Goal: Task Accomplishment & Management: Manage account settings

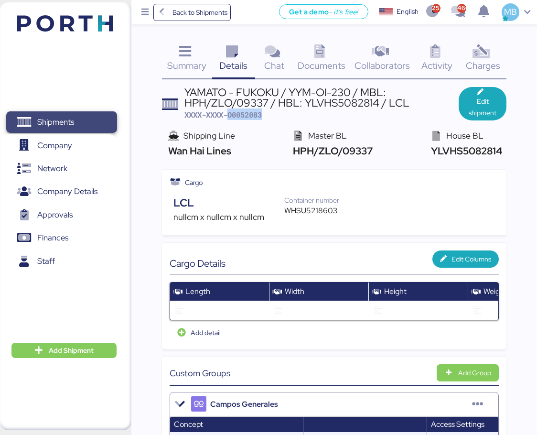
click at [78, 123] on span "Shipments" at bounding box center [61, 122] width 103 height 14
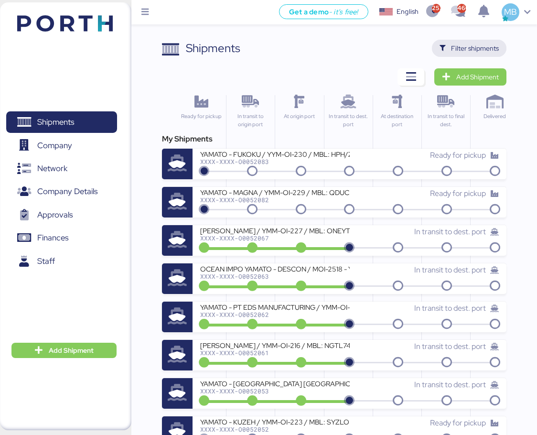
click at [495, 53] on span "Filter shipments" at bounding box center [475, 48] width 48 height 11
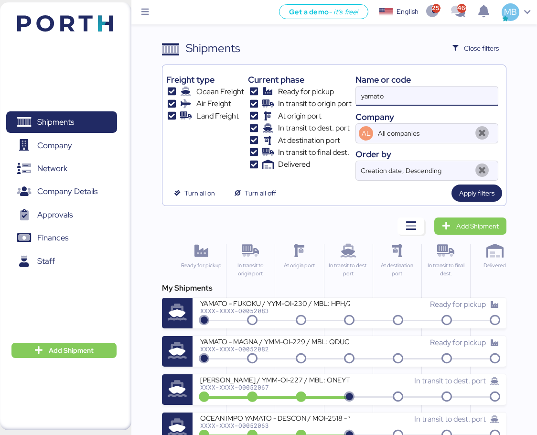
drag, startPoint x: 381, startPoint y: 93, endPoint x: 319, endPoint y: 85, distance: 62.6
click at [319, 85] on div "Freight type Ocean Freight Air Freight Land Freight Current phase Ready for pic…" at bounding box center [334, 125] width 336 height 112
paste input "O0051913"
type input "O0051913"
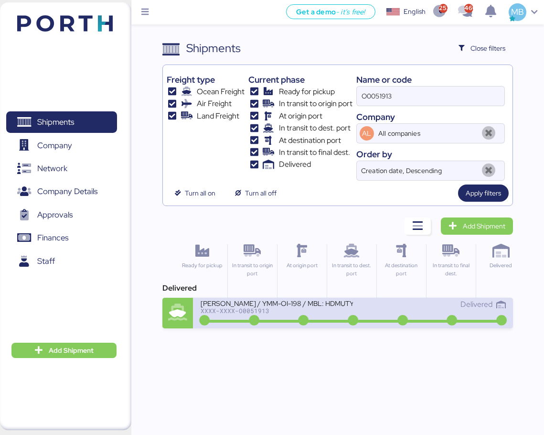
click at [355, 304] on div "Delivered" at bounding box center [429, 303] width 152 height 11
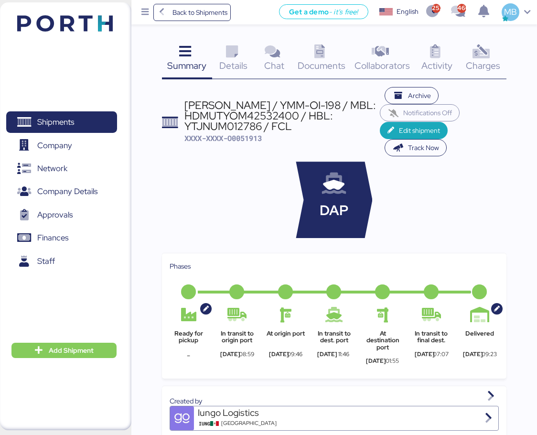
click at [486, 59] on icon at bounding box center [481, 52] width 21 height 14
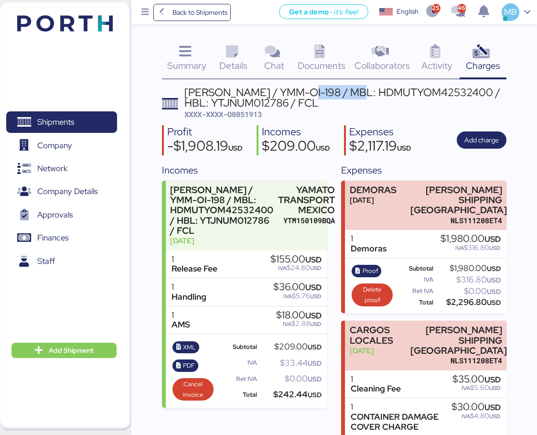
drag, startPoint x: 310, startPoint y: 93, endPoint x: 368, endPoint y: 93, distance: 57.8
click at [368, 93] on div "[PERSON_NAME] / YMM-OI-198 / MBL: HDMUTYOM42532400 / HBL: YTJNUM012786 / FCL" at bounding box center [345, 97] width 322 height 21
copy div "YMM-OI-198"
click at [479, 140] on span "Add charge" at bounding box center [481, 139] width 34 height 11
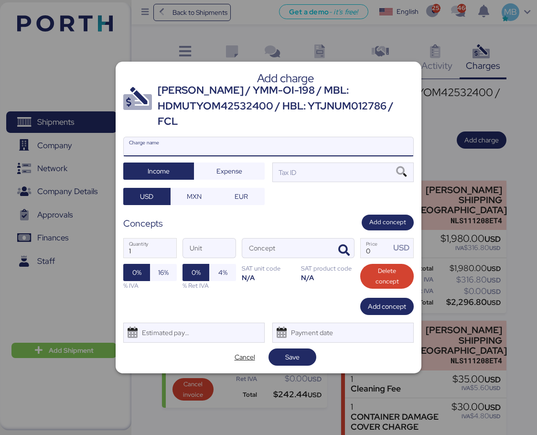
click at [217, 144] on input "Charge name" at bounding box center [268, 146] width 289 height 19
type input "DEMORAS"
click at [305, 164] on div "Tax ID" at bounding box center [342, 171] width 141 height 19
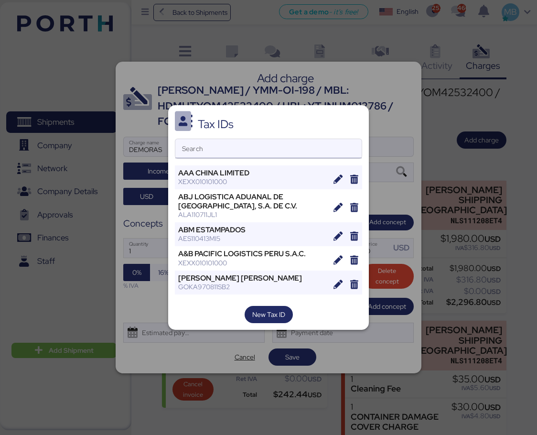
click at [290, 149] on input "Search" at bounding box center [268, 148] width 186 height 19
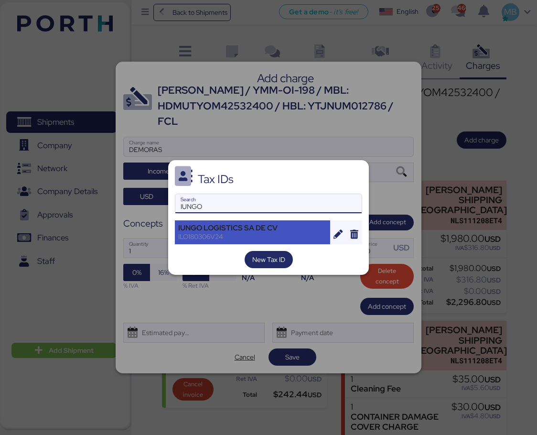
type input "IUNGO"
click at [265, 234] on div "ILO180306V24" at bounding box center [252, 236] width 149 height 9
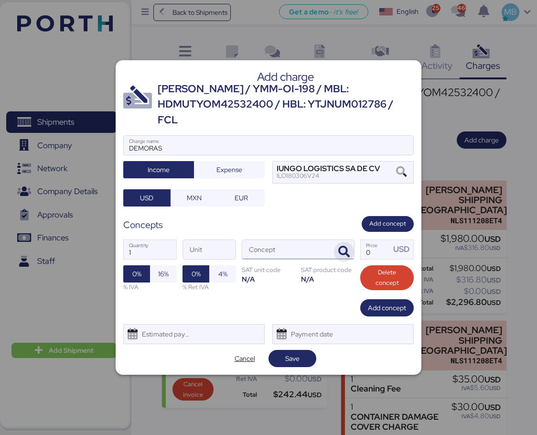
click at [348, 246] on icon "button" at bounding box center [343, 251] width 11 height 11
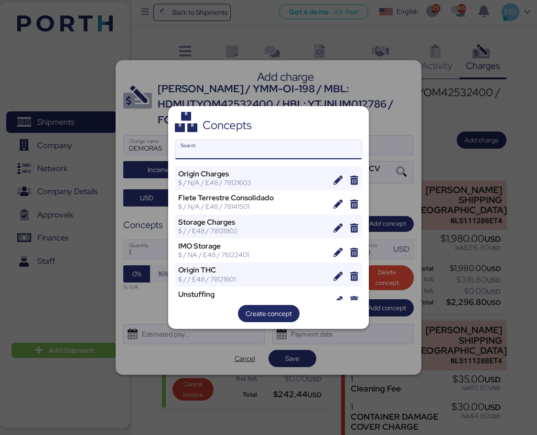
click at [271, 152] on input "Search" at bounding box center [268, 149] width 186 height 19
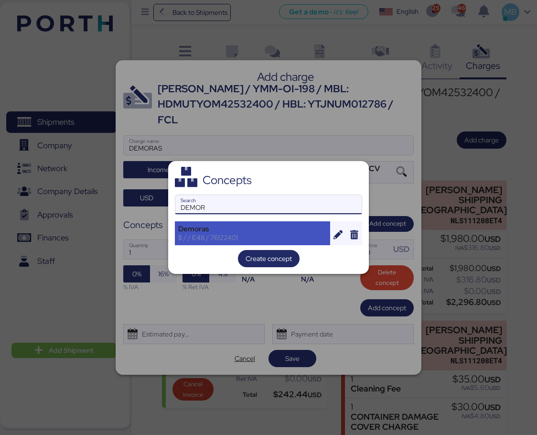
type input "DEMOR"
click at [221, 234] on div "$ / / E48 / 76122401" at bounding box center [252, 237] width 149 height 9
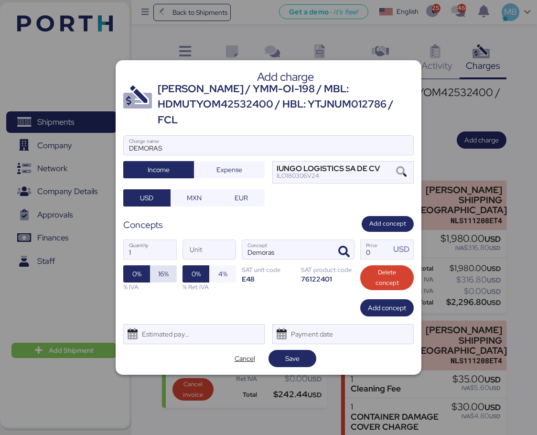
click at [166, 268] on span "16%" at bounding box center [163, 273] width 11 height 11
click at [376, 244] on input "Price USD" at bounding box center [376, 249] width 30 height 19
type input "1980"
click at [303, 351] on span "Save" at bounding box center [292, 357] width 32 height 13
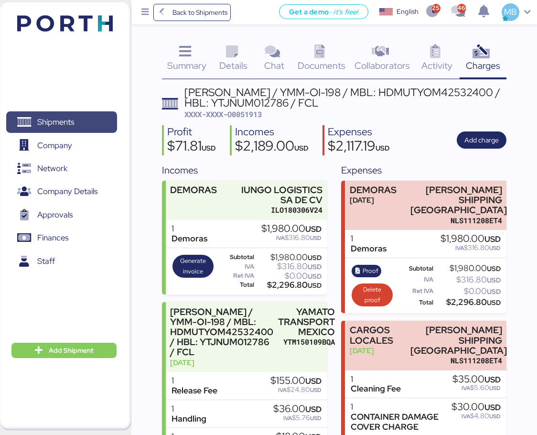
click at [80, 115] on span "Shipments" at bounding box center [61, 122] width 103 height 14
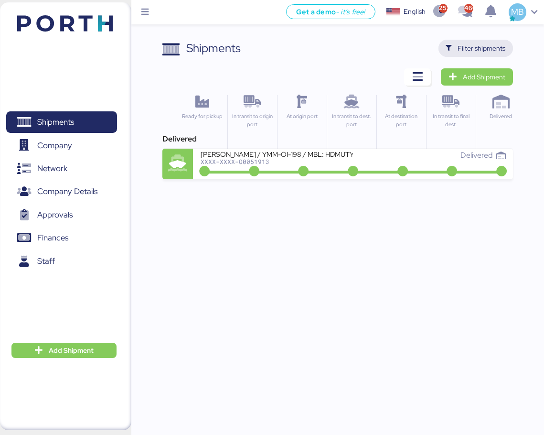
click at [485, 44] on span "Filter shipments" at bounding box center [481, 48] width 48 height 11
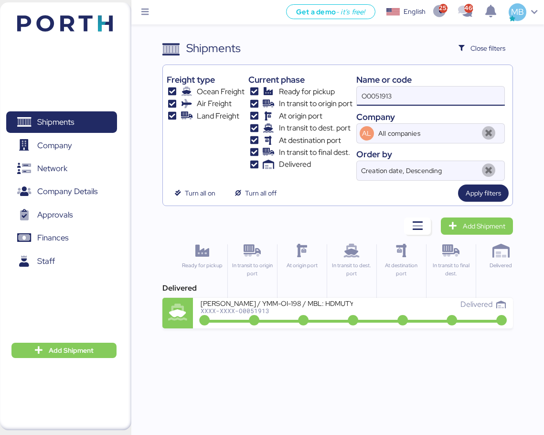
drag, startPoint x: 423, startPoint y: 97, endPoint x: 344, endPoint y: 90, distance: 79.1
click at [344, 90] on div "Freight type Ocean Freight Air Freight Land Freight Current phase Ready for pic…" at bounding box center [338, 125] width 342 height 112
paste input "O0052032"
type input "O0052032"
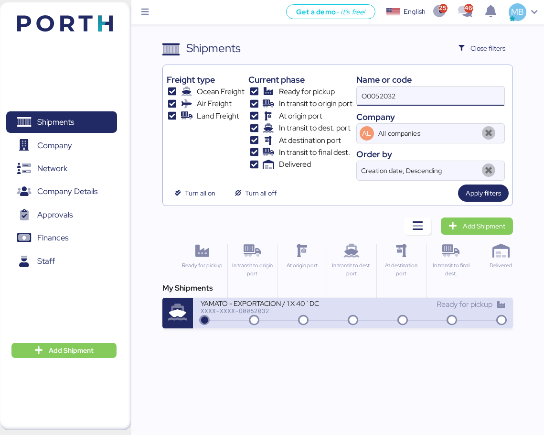
click at [372, 309] on div "Ready for pickup" at bounding box center [429, 303] width 152 height 11
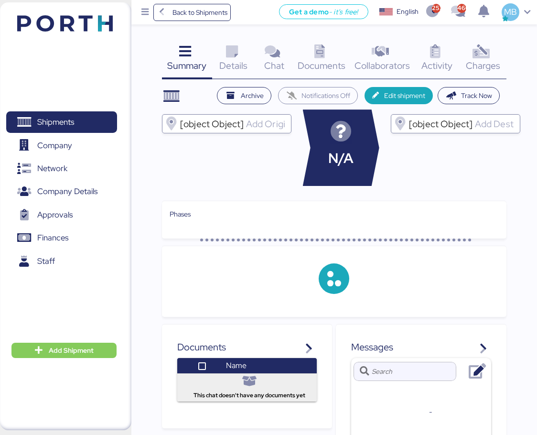
click at [491, 53] on div "Charges 0" at bounding box center [482, 60] width 47 height 40
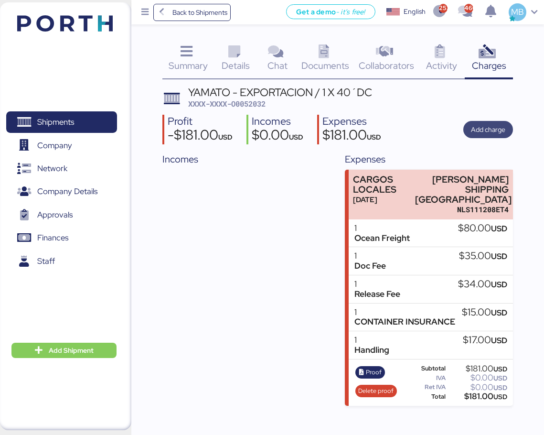
click at [494, 128] on span "Add charge" at bounding box center [488, 129] width 34 height 11
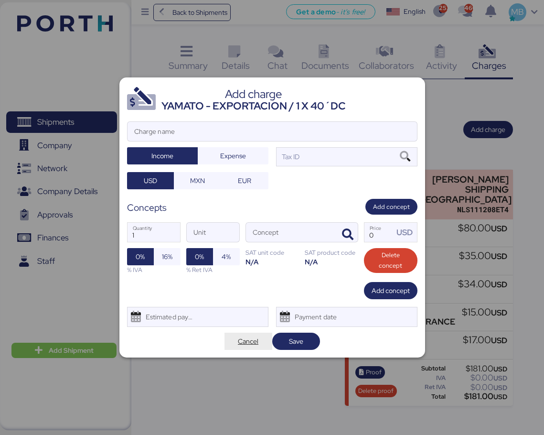
click at [244, 343] on span "Cancel" at bounding box center [248, 340] width 21 height 11
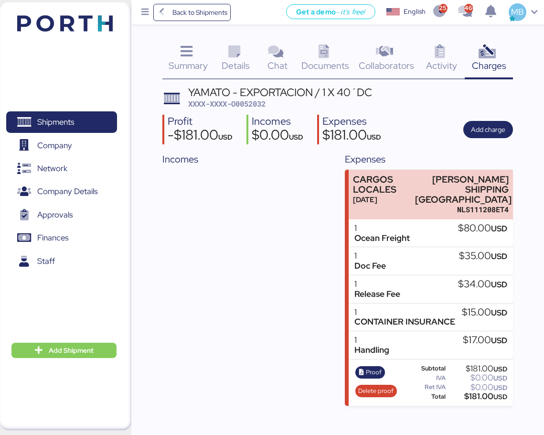
click at [190, 59] on span "Summary" at bounding box center [188, 65] width 39 height 12
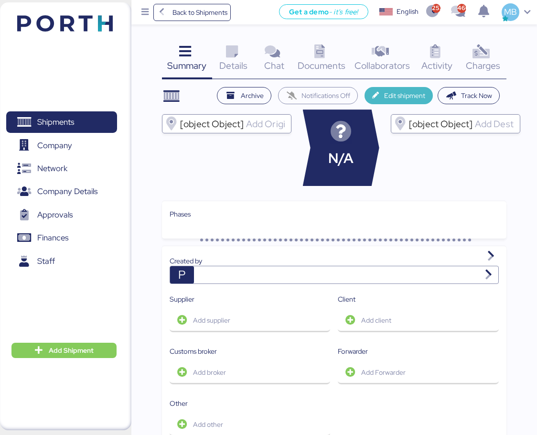
click at [415, 94] on span "Edit shipment" at bounding box center [404, 95] width 41 height 11
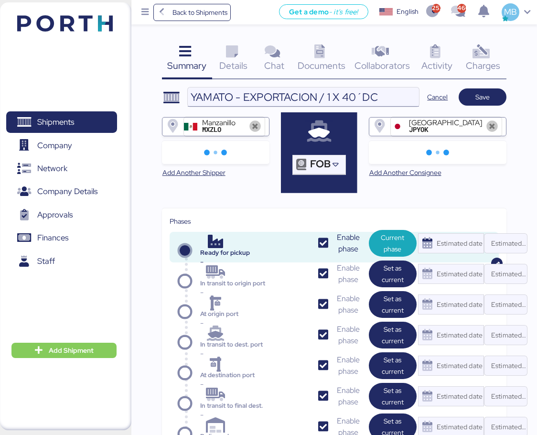
click at [394, 100] on input "YAMATO - EXPORTACION / 1 X 40´DC" at bounding box center [303, 96] width 231 height 19
paste input "YMM-OE-013"
type input "YAMATO - EXPORTACION / 1 X 40´DC / YMM-OE-013"
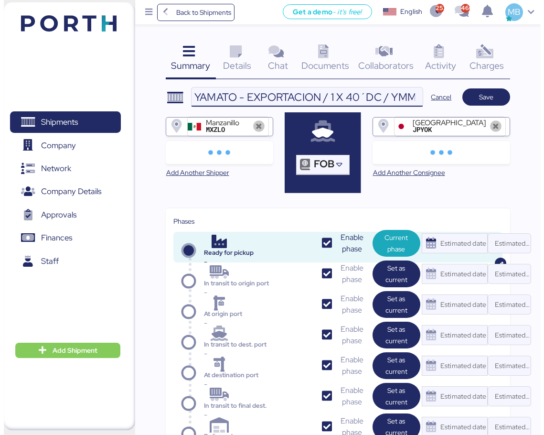
scroll to position [0, 45]
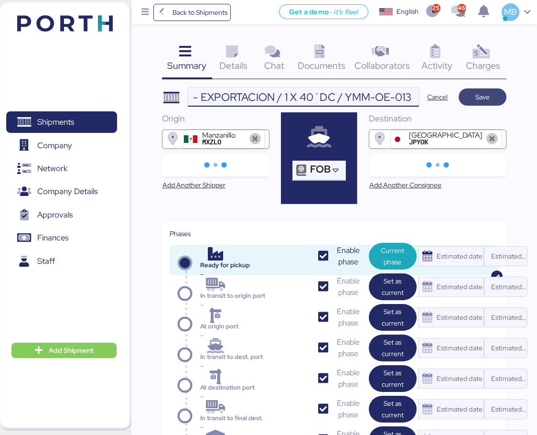
click at [491, 96] on span "Save" at bounding box center [482, 96] width 32 height 13
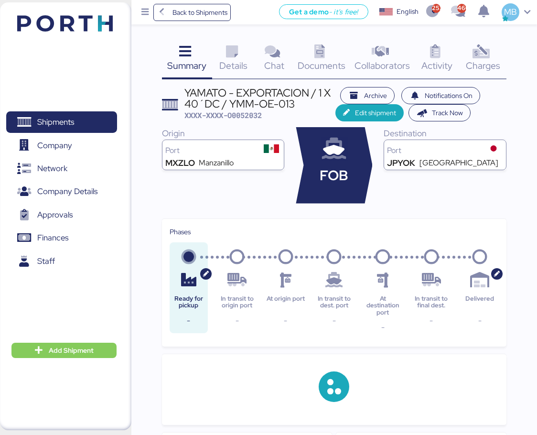
click at [497, 61] on span "Charges" at bounding box center [483, 65] width 34 height 12
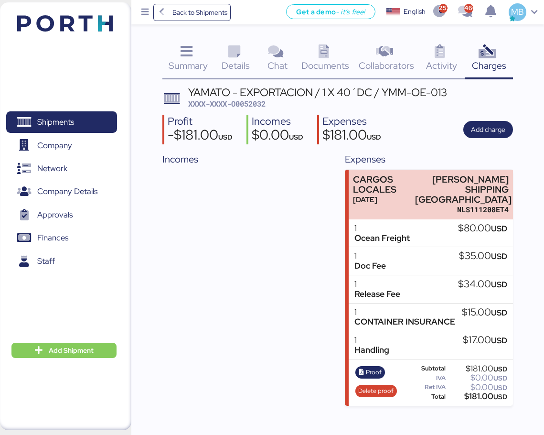
click at [449, 93] on header "YAMATO - EXPORTACION / 1 X 40´DC / YMM-OE-013 XXXX-XXXX-O0052032" at bounding box center [337, 98] width 351 height 22
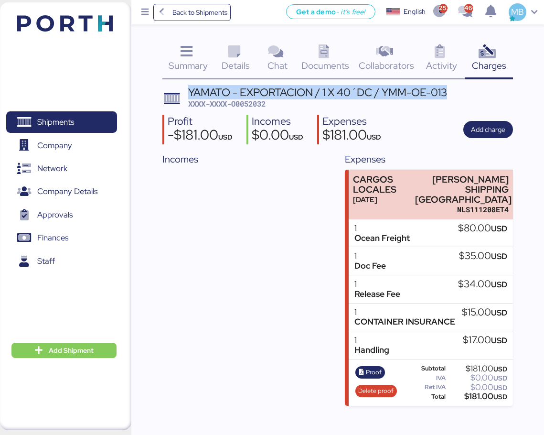
drag, startPoint x: 447, startPoint y: 93, endPoint x: 190, endPoint y: 94, distance: 257.4
click at [190, 94] on div "YAMATO - EXPORTACION / 1 X 40´DC / YMM-OE-013" at bounding box center [317, 92] width 259 height 11
copy div "YAMATO - EXPORTACION / 1 X 40´DC / YMM-OE-013"
click at [496, 127] on span "Add charge" at bounding box center [488, 129] width 34 height 11
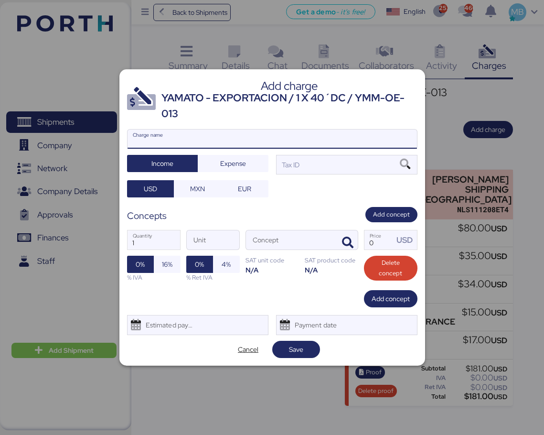
click at [247, 139] on input "Charge name" at bounding box center [272, 138] width 289 height 19
paste input "YAMATO - EXPORTACION / 1 X 40´DC / YMM-OE-013"
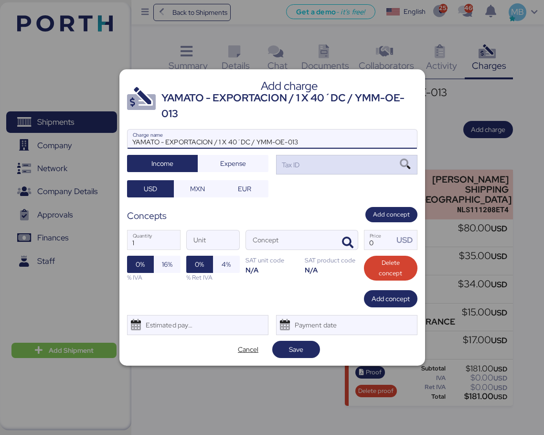
type input "YAMATO - EXPORTACION / 1 X 40´DC / YMM-OE-013"
click at [339, 166] on div "Tax ID" at bounding box center [346, 164] width 141 height 19
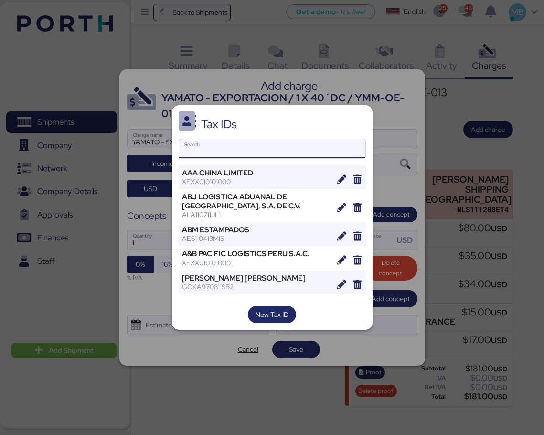
click at [255, 153] on input "Search" at bounding box center [272, 148] width 186 height 19
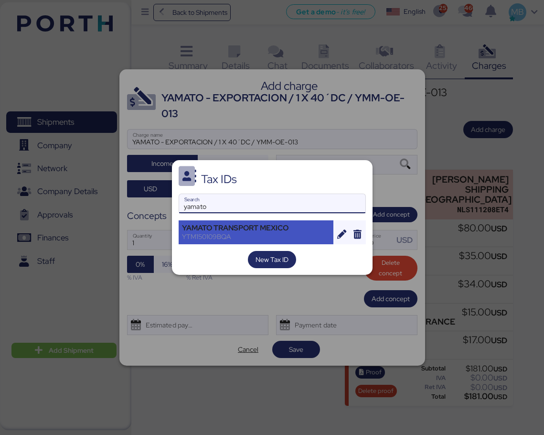
type input "yamato"
click at [271, 230] on div "YAMATO TRANSPORT MEXICO" at bounding box center [256, 227] width 149 height 9
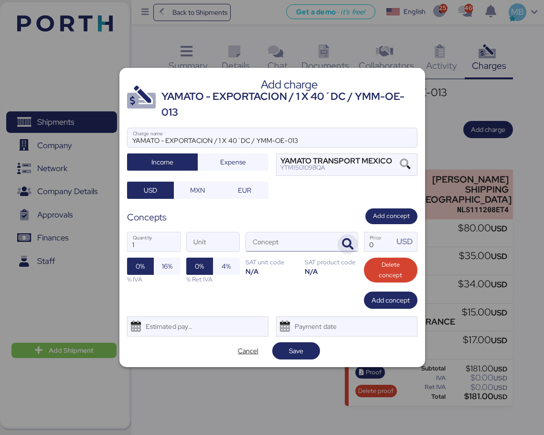
click at [350, 242] on icon "button" at bounding box center [347, 243] width 11 height 11
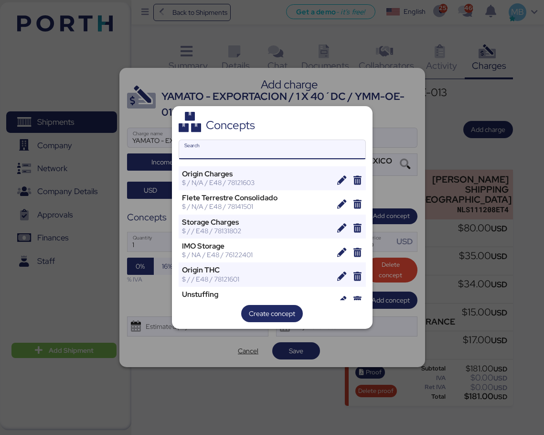
click at [249, 151] on input "Search" at bounding box center [272, 149] width 186 height 19
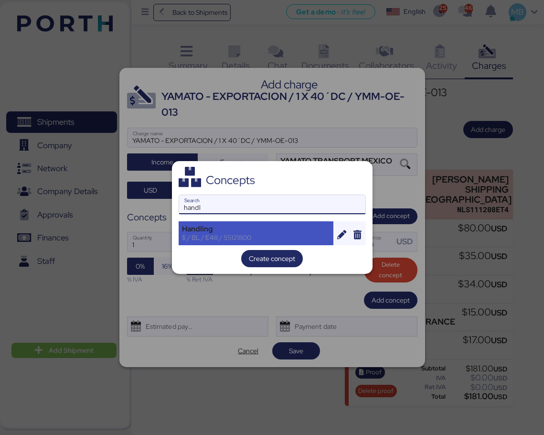
type input "handl"
click at [254, 229] on div "Handling" at bounding box center [256, 228] width 149 height 9
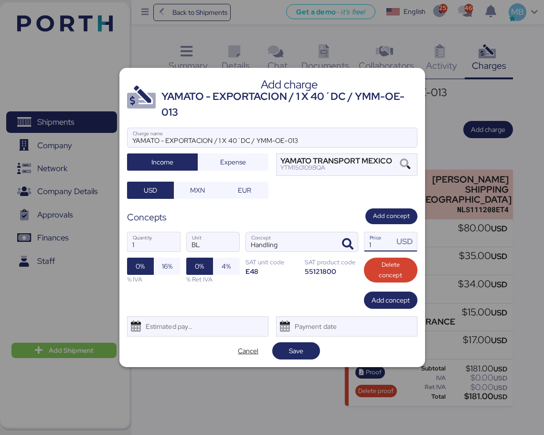
drag, startPoint x: 382, startPoint y: 242, endPoint x: 369, endPoint y: 243, distance: 12.9
click at [365, 242] on input "1" at bounding box center [379, 241] width 30 height 19
click at [379, 242] on input "1" at bounding box center [379, 241] width 30 height 19
drag, startPoint x: 383, startPoint y: 246, endPoint x: 357, endPoint y: 246, distance: 26.3
click at [357, 246] on div "1 Quantity BL Unit Handling Concept 1 Price USD 0% 16% % IVA 0% 4% % Ret IVA SA…" at bounding box center [272, 257] width 290 height 67
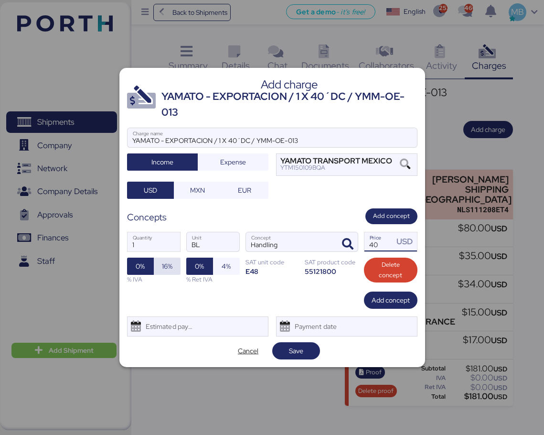
type input "40"
click at [172, 263] on span "16%" at bounding box center [167, 265] width 11 height 11
click at [380, 301] on span "Add concept" at bounding box center [391, 299] width 38 height 11
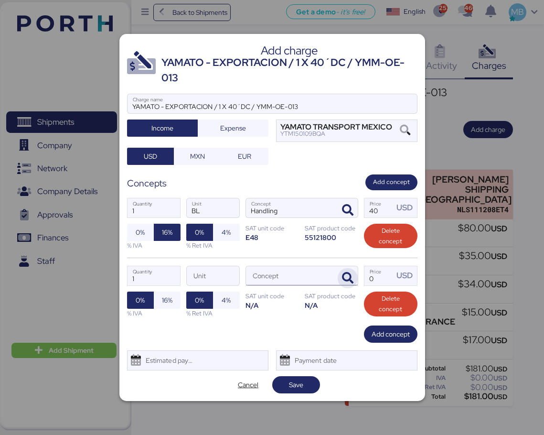
click at [351, 275] on icon "button" at bounding box center [347, 277] width 11 height 11
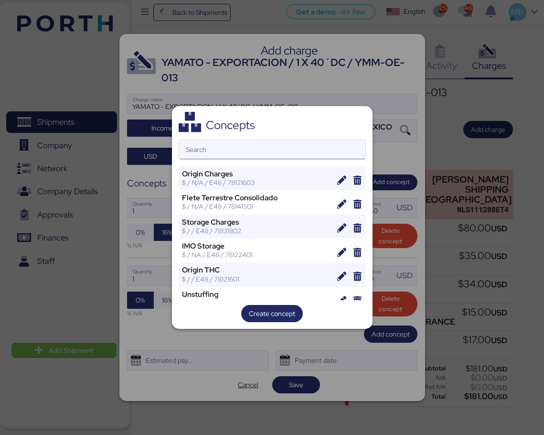
click at [234, 152] on input "Search" at bounding box center [272, 149] width 186 height 19
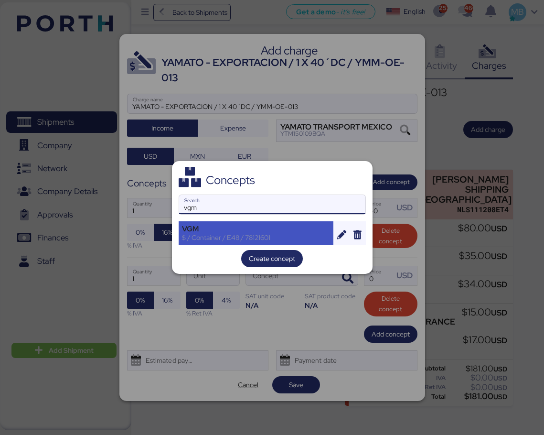
type input "vgm"
click at [216, 235] on div "$ / Container / E48 / 78121601" at bounding box center [256, 237] width 149 height 9
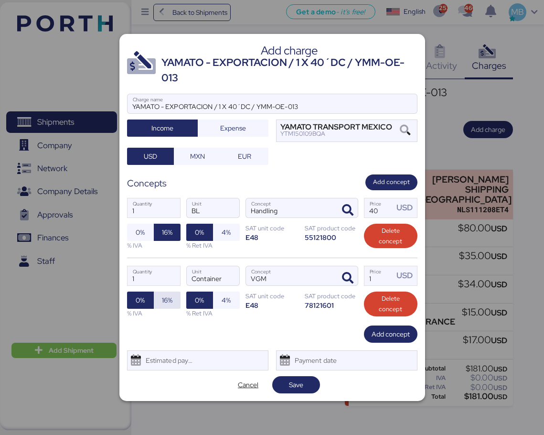
click at [163, 307] on span "16%" at bounding box center [167, 299] width 27 height 17
drag, startPoint x: 376, startPoint y: 278, endPoint x: 356, endPoint y: 277, distance: 20.6
click at [356, 277] on div "1 Quantity Container Unit VGM Concept 1 Price USD 0% 16% % IVA 0% 4% % Ret IVA …" at bounding box center [272, 291] width 290 height 68
type input "40"
click at [384, 333] on span "Add concept" at bounding box center [391, 333] width 38 height 11
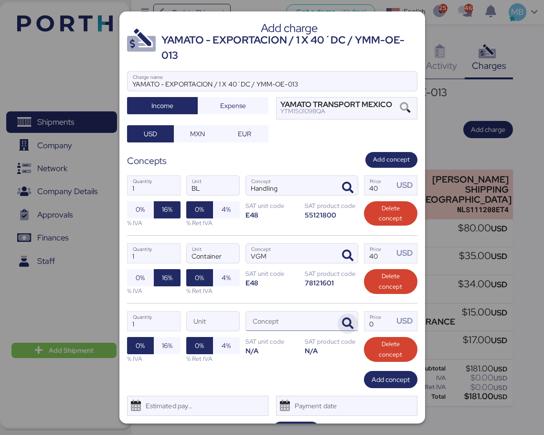
click at [346, 326] on icon "button" at bounding box center [347, 323] width 11 height 11
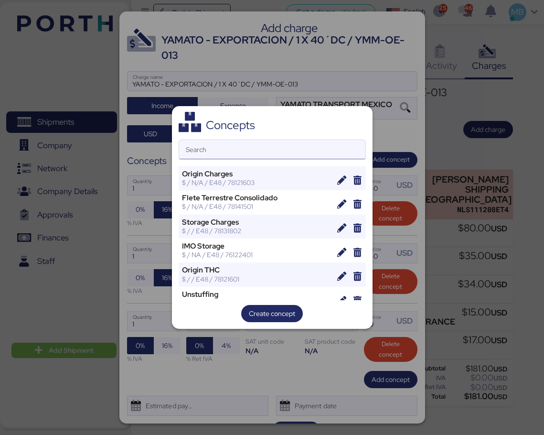
click at [245, 150] on input "Search" at bounding box center [272, 149] width 186 height 19
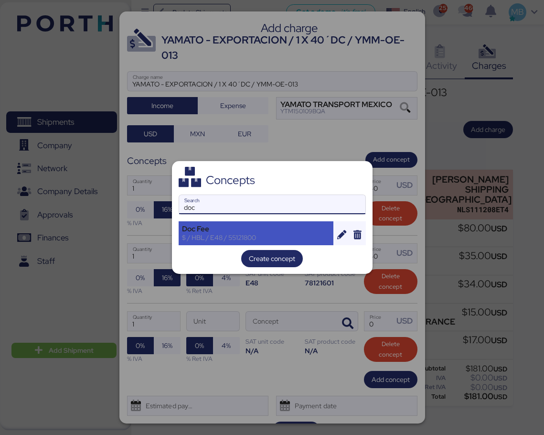
type input "doc"
click at [250, 227] on div "Doc Fee" at bounding box center [256, 228] width 149 height 9
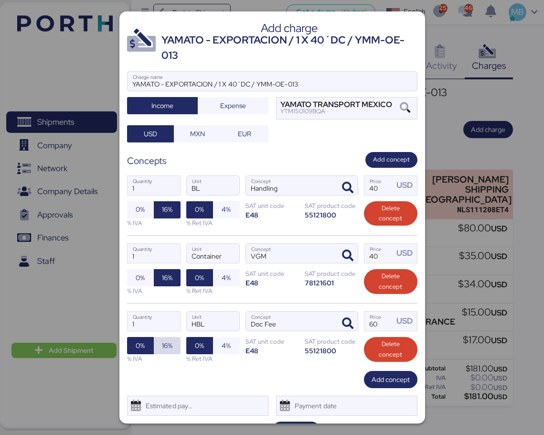
click at [158, 345] on span "16%" at bounding box center [167, 345] width 27 height 17
click at [382, 321] on input "60" at bounding box center [379, 320] width 30 height 19
click at [373, 322] on input "60" at bounding box center [379, 320] width 30 height 19
drag, startPoint x: 381, startPoint y: 322, endPoint x: 352, endPoint y: 322, distance: 28.7
click at [352, 322] on div "1 Quantity HBL Unit Doc Fee Concept 60 Price USD 0% 16% % IVA 0% 4% % Ret IVA S…" at bounding box center [272, 337] width 290 height 68
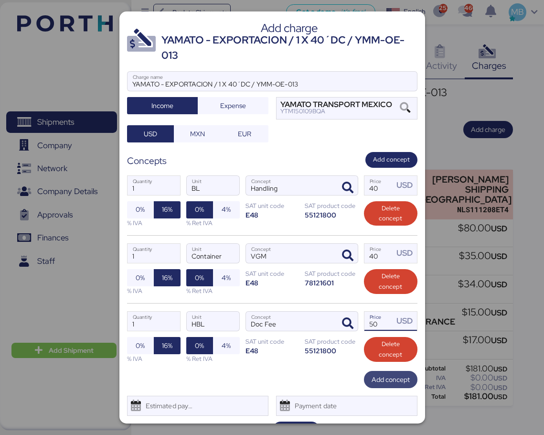
type input "50"
click at [393, 380] on span "Add concept" at bounding box center [391, 378] width 38 height 11
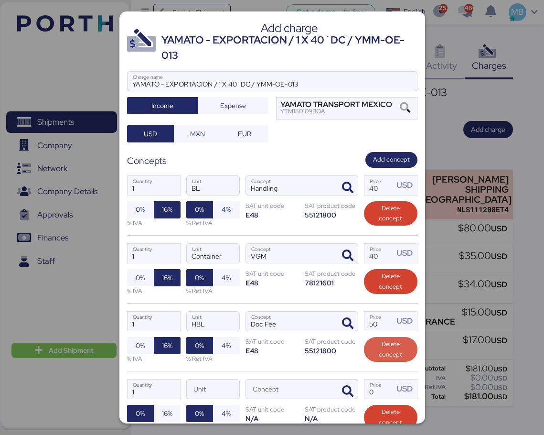
scroll to position [91, 0]
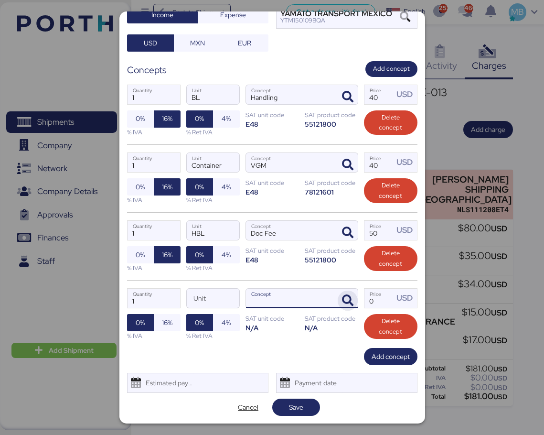
click at [347, 297] on icon "button" at bounding box center [347, 300] width 11 height 11
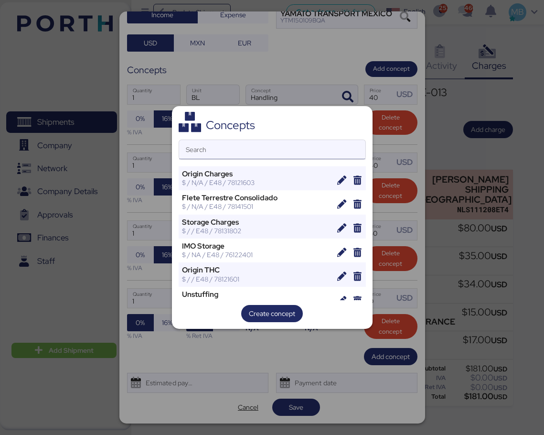
click at [285, 150] on input "Search" at bounding box center [272, 149] width 186 height 19
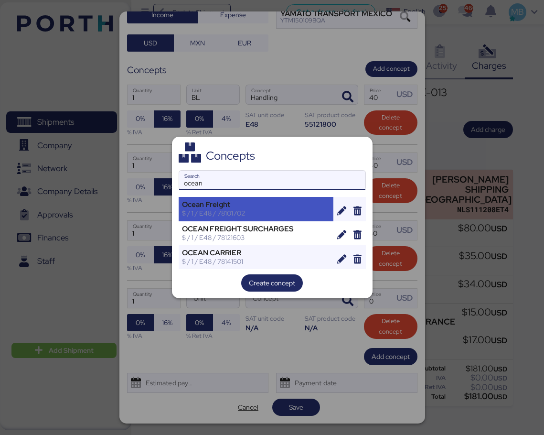
type input "ocean"
click at [254, 203] on div "Ocean Freight" at bounding box center [256, 204] width 149 height 9
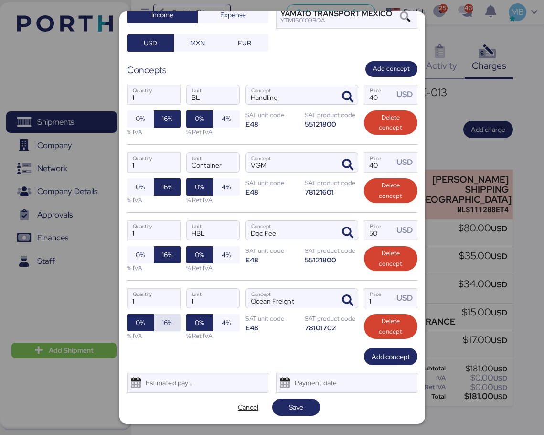
click at [163, 318] on span "16%" at bounding box center [167, 322] width 11 height 11
click at [147, 319] on span "0%" at bounding box center [140, 322] width 27 height 17
click at [388, 356] on span "Add concept" at bounding box center [391, 356] width 38 height 11
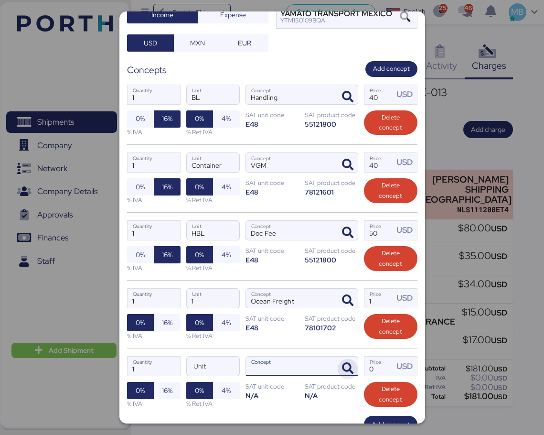
click at [342, 369] on icon "button" at bounding box center [347, 367] width 11 height 11
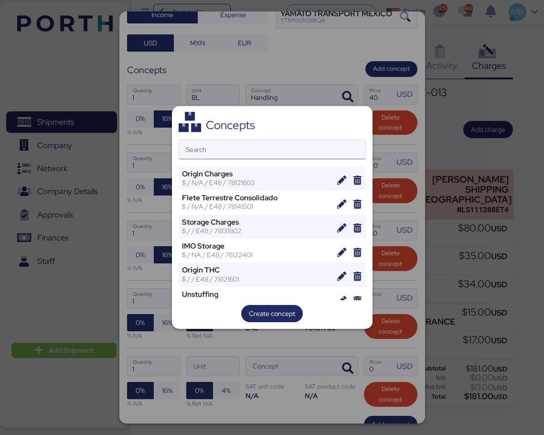
click at [259, 146] on input "Search" at bounding box center [272, 149] width 186 height 19
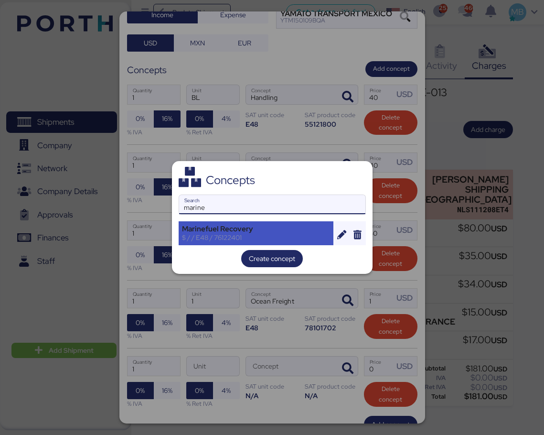
type input "marine"
click at [261, 228] on div "Marinefuel Recovery" at bounding box center [256, 228] width 149 height 9
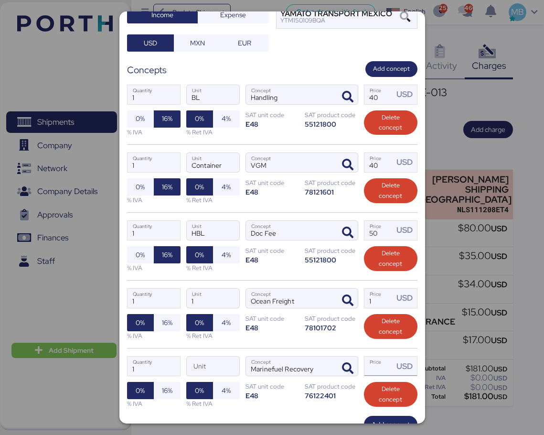
click at [375, 370] on input "Price USD" at bounding box center [379, 365] width 30 height 19
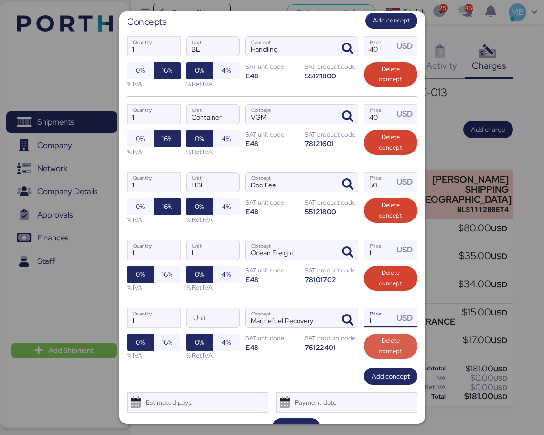
scroll to position [159, 0]
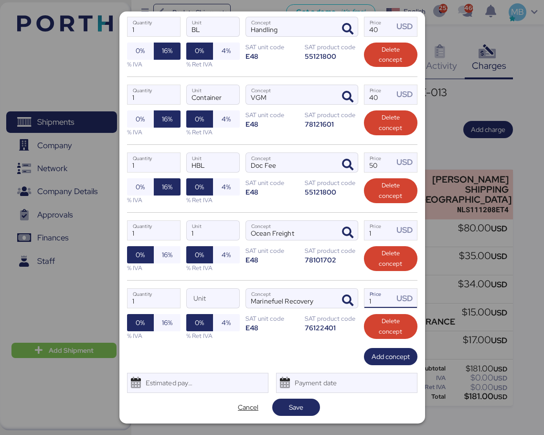
type input "1"
click at [385, 342] on div "1 Quantity Unit Marinefuel Recovery Concept 1 Price USD 0% 16% % IVA 0% 4% % Re…" at bounding box center [272, 314] width 290 height 68
click at [383, 356] on span "Add concept" at bounding box center [391, 356] width 38 height 11
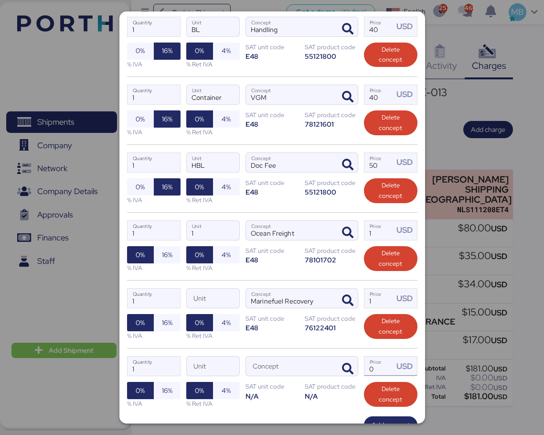
scroll to position [227, 0]
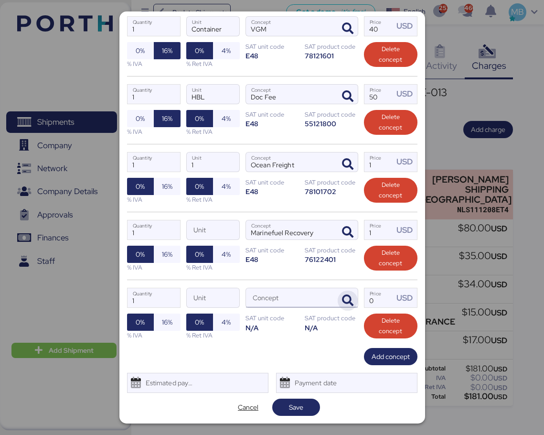
click at [342, 306] on icon "button" at bounding box center [347, 300] width 11 height 11
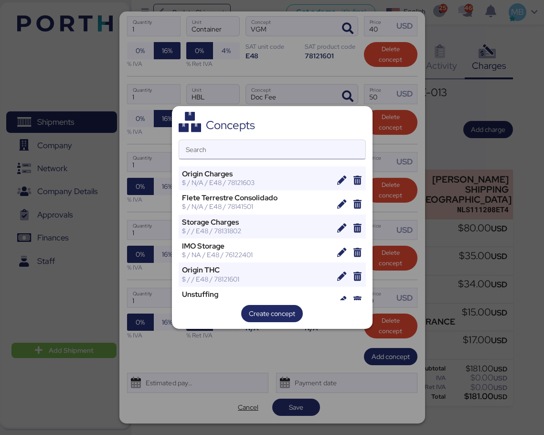
click at [277, 144] on input "Search" at bounding box center [272, 149] width 186 height 19
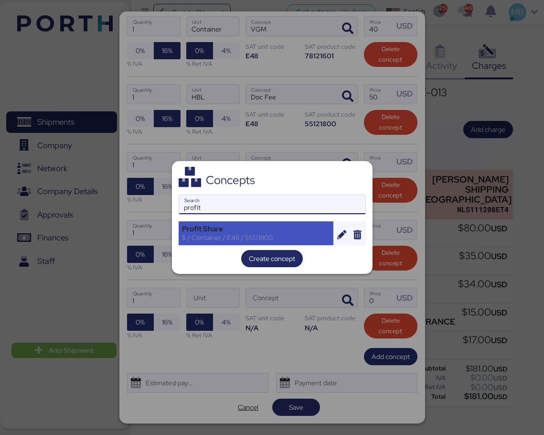
type input "profit"
click at [258, 231] on div "Profit Share" at bounding box center [256, 228] width 149 height 9
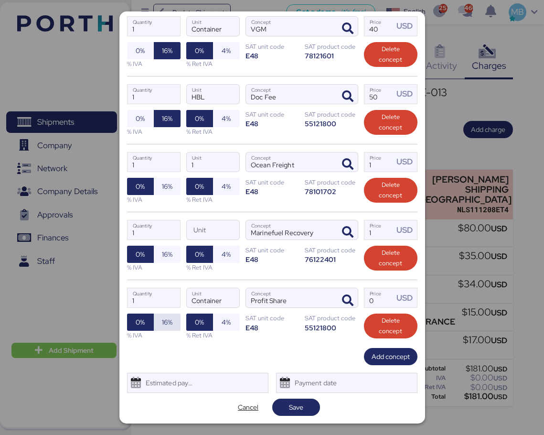
click at [163, 323] on span "16%" at bounding box center [167, 321] width 11 height 11
click at [373, 304] on input "Price USD" at bounding box center [379, 297] width 30 height 19
type input "50"
click at [298, 407] on span "Save" at bounding box center [296, 406] width 14 height 11
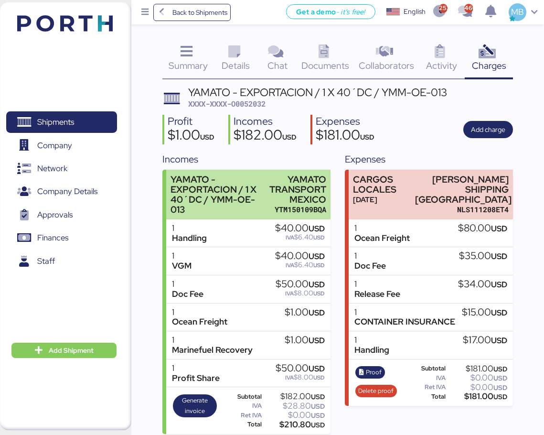
click at [273, 190] on div "YAMATO TRANSPORT MEXICO" at bounding box center [297, 189] width 57 height 30
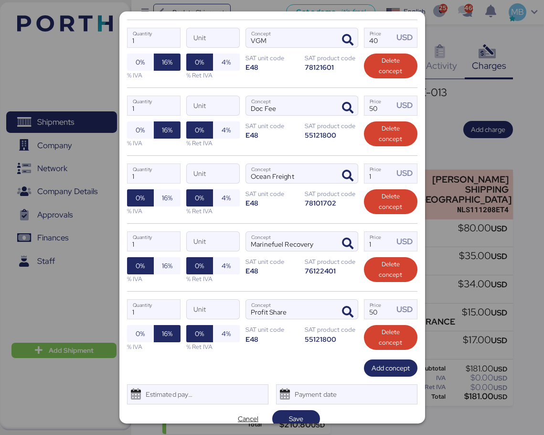
scroll to position [248, 0]
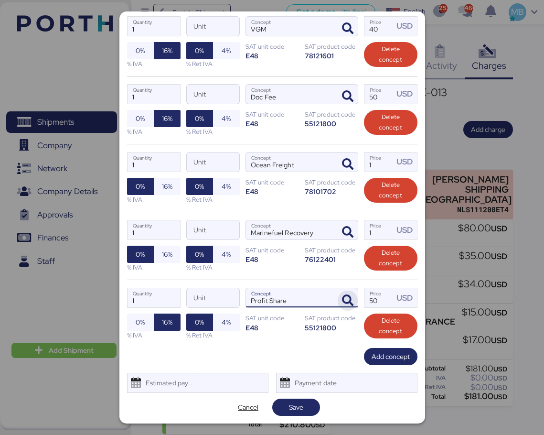
click at [348, 298] on span "button" at bounding box center [348, 300] width 20 height 20
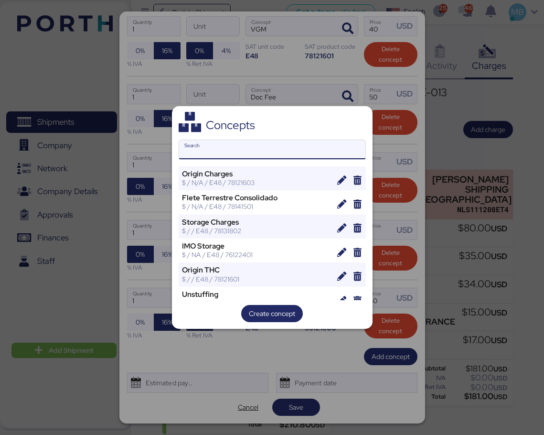
click at [248, 158] on input "Search" at bounding box center [272, 149] width 186 height 19
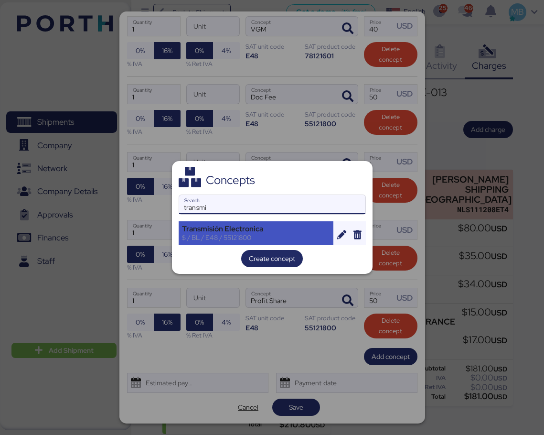
type input "transmi"
click at [254, 231] on div "Transmisión Electronica" at bounding box center [256, 228] width 149 height 9
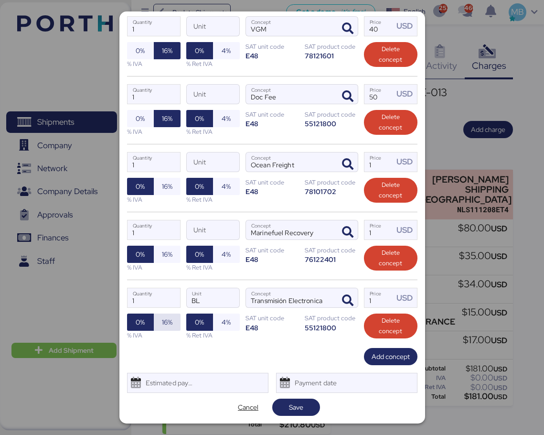
click at [170, 319] on span "16%" at bounding box center [167, 321] width 11 height 11
drag, startPoint x: 371, startPoint y: 299, endPoint x: 356, endPoint y: 299, distance: 15.3
click at [356, 299] on div "1 Quantity BL Unit Transmisión Electronica Concept 1 Price USD 0% 16% % IVA 0% …" at bounding box center [272, 313] width 290 height 68
type input "35"
click at [381, 357] on span "Add concept" at bounding box center [391, 356] width 38 height 11
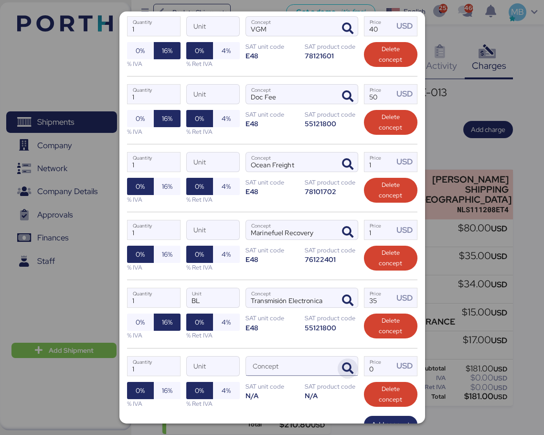
click at [344, 366] on icon "button" at bounding box center [347, 367] width 11 height 11
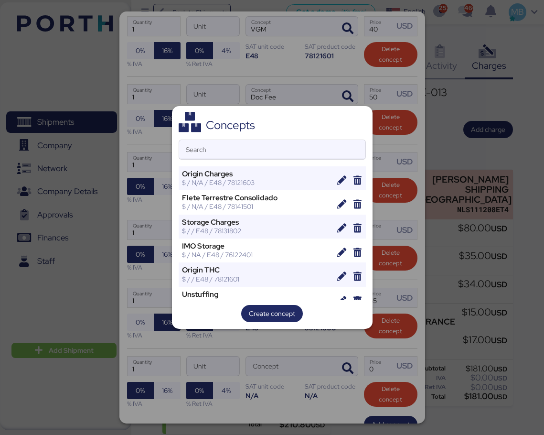
click at [256, 153] on input "Search" at bounding box center [272, 149] width 186 height 19
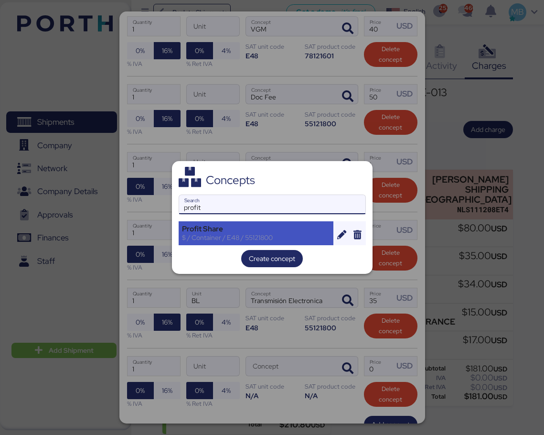
type input "profit"
click at [247, 226] on div "Profit Share" at bounding box center [256, 228] width 149 height 9
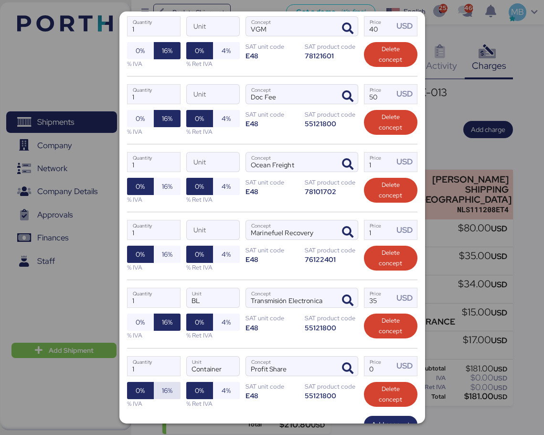
click at [172, 387] on span "16%" at bounding box center [167, 390] width 27 height 17
click at [372, 367] on input "Price USD" at bounding box center [379, 365] width 30 height 19
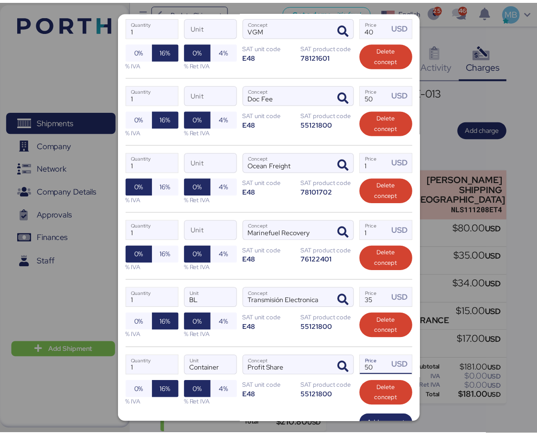
scroll to position [316, 0]
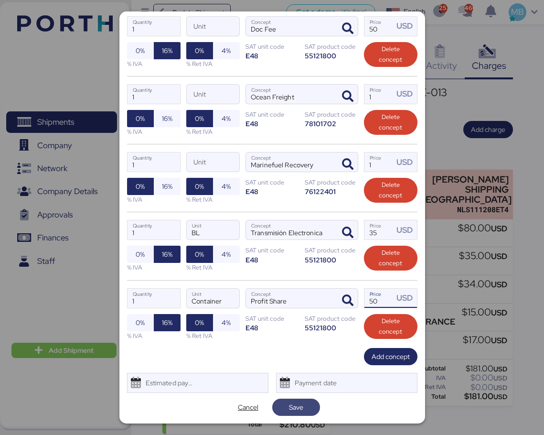
type input "50"
click at [304, 404] on span "Save" at bounding box center [296, 406] width 32 height 13
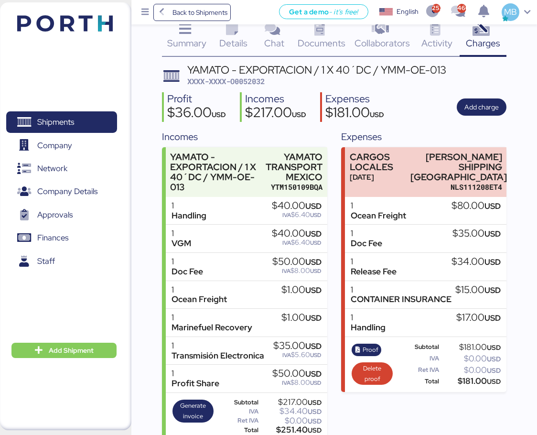
scroll to position [35, 0]
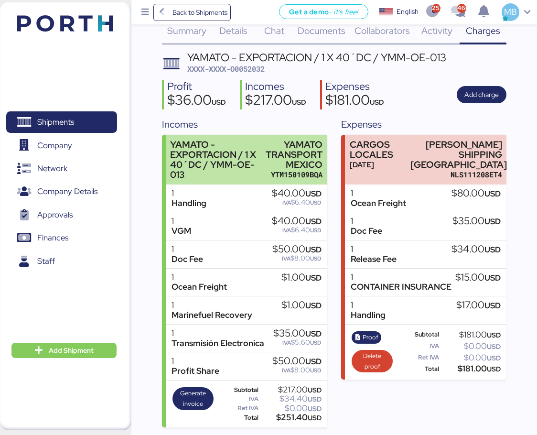
click at [238, 153] on div "YAMATO - EXPORTACION / 1 X 40´DC / YMM-OE-013" at bounding box center [215, 159] width 91 height 41
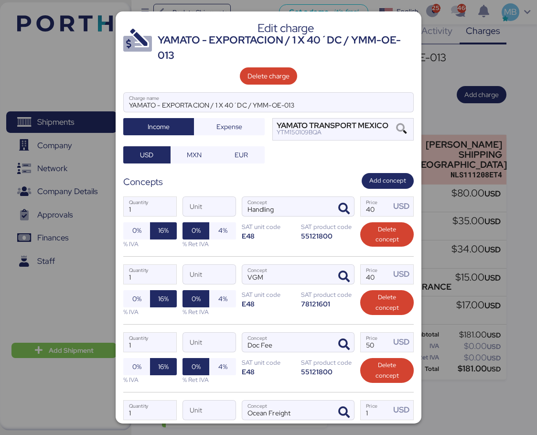
scroll to position [96, 0]
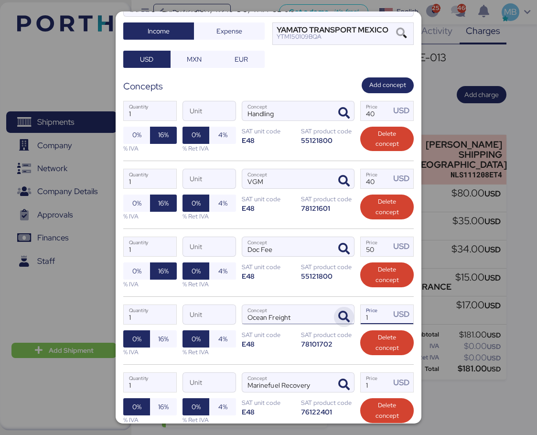
drag, startPoint x: 375, startPoint y: 319, endPoint x: 344, endPoint y: 315, distance: 31.2
click at [344, 315] on div "1 Quantity Unit Ocean Freight Concept 1 Price USD 0% 16% % IVA 0% 4% % Ret IVA …" at bounding box center [268, 330] width 290 height 68
type input "80"
click at [160, 342] on span "16%" at bounding box center [163, 338] width 11 height 11
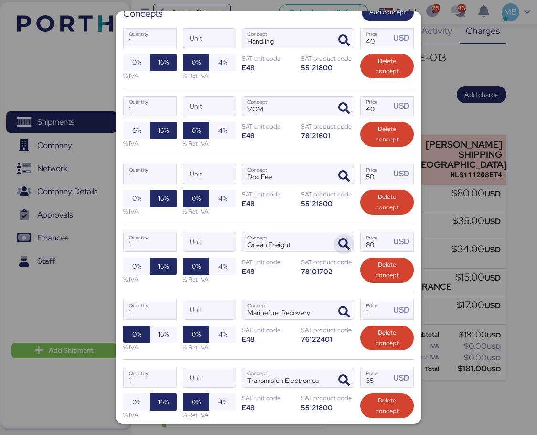
scroll to position [191, 0]
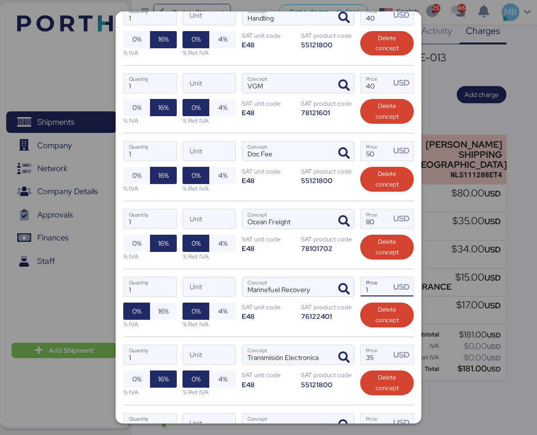
drag, startPoint x: 362, startPoint y: 290, endPoint x: 354, endPoint y: 291, distance: 7.2
click at [360, 291] on label "1 Price USD" at bounding box center [386, 287] width 53 height 20
type input "66"
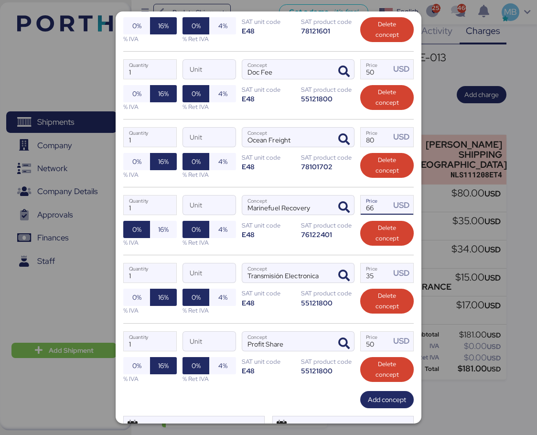
scroll to position [316, 0]
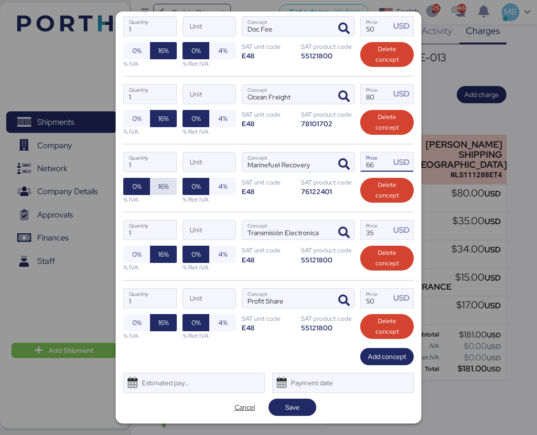
click at [162, 185] on span "16%" at bounding box center [163, 186] width 11 height 11
click at [294, 401] on span "Save" at bounding box center [292, 406] width 14 height 11
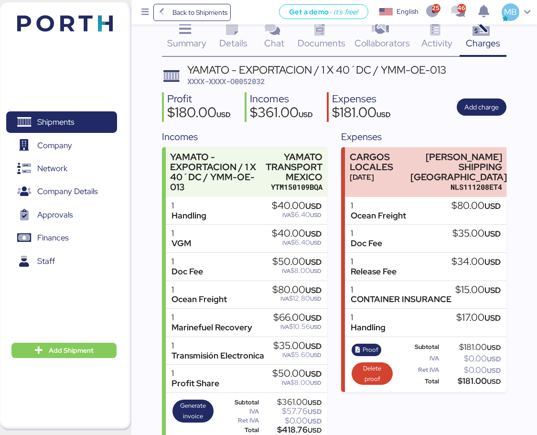
scroll to position [35, 0]
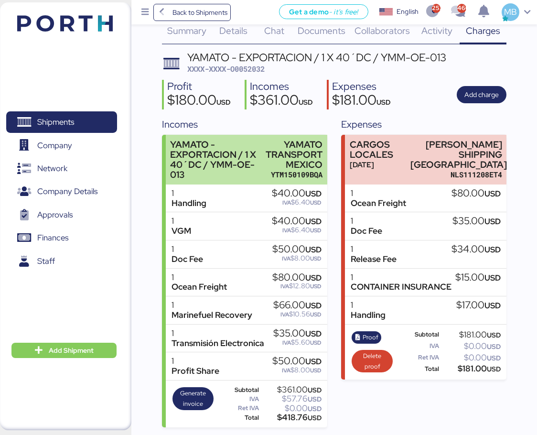
click at [283, 169] on div "YAMATO TRANSPORT MEXICO" at bounding box center [294, 154] width 57 height 30
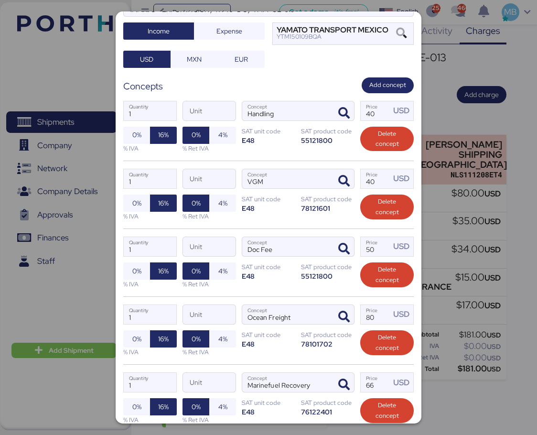
scroll to position [191, 0]
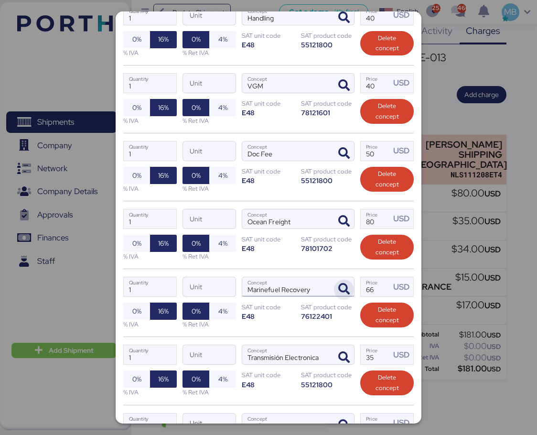
click at [343, 289] on icon "button" at bounding box center [343, 288] width 11 height 11
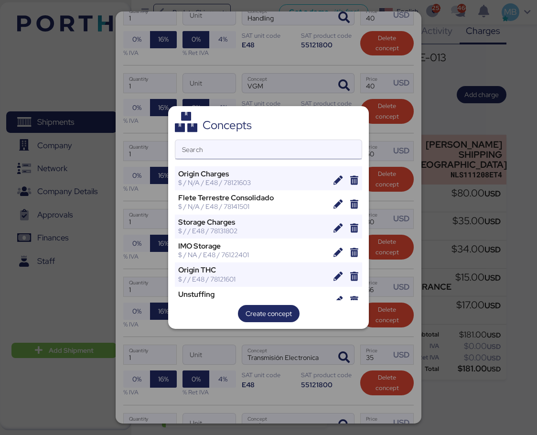
click at [240, 158] on input "Search" at bounding box center [268, 149] width 186 height 19
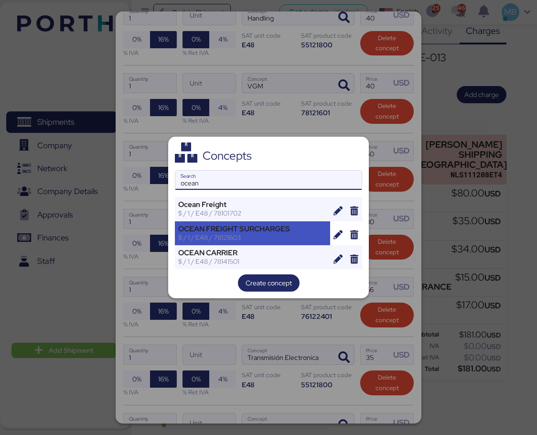
type input "ocean"
click at [284, 224] on div "OCEAN FREIGHT SURCHARGES" at bounding box center [252, 228] width 149 height 9
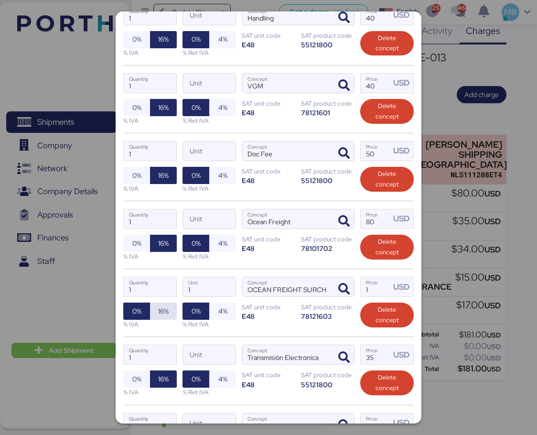
click at [162, 311] on span "16%" at bounding box center [163, 310] width 11 height 11
drag, startPoint x: 366, startPoint y: 286, endPoint x: 335, endPoint y: 281, distance: 31.9
click at [335, 281] on div "1 Quantity 1 Unit OCEAN FREIGHT SURCHARGES Concept 1 Price USD 0% 16% % IVA 0% …" at bounding box center [268, 302] width 290 height 68
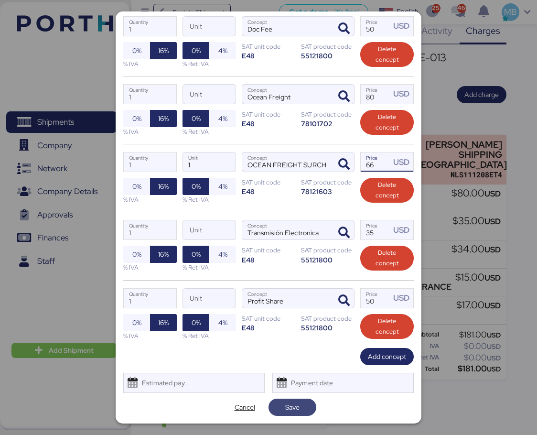
type input "66"
click at [294, 404] on span "Save" at bounding box center [292, 406] width 14 height 11
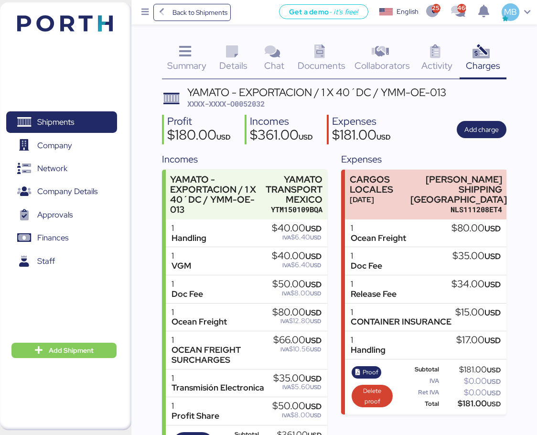
click at [234, 97] on div "YAMATO - EXPORTACION / 1 X 40´DC / YMM-OE-013 XXXX-XXXX-O0052032" at bounding box center [316, 98] width 259 height 22
click at [243, 103] on span "XXXX-XXXX-O0052032" at bounding box center [225, 104] width 77 height 10
copy span "O0052032"
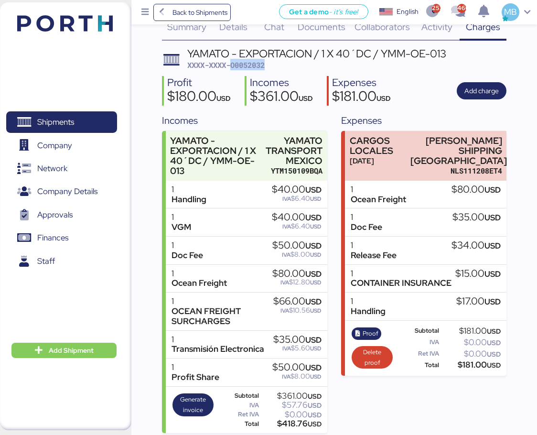
scroll to position [50, 0]
